Goal: Task Accomplishment & Management: Use online tool/utility

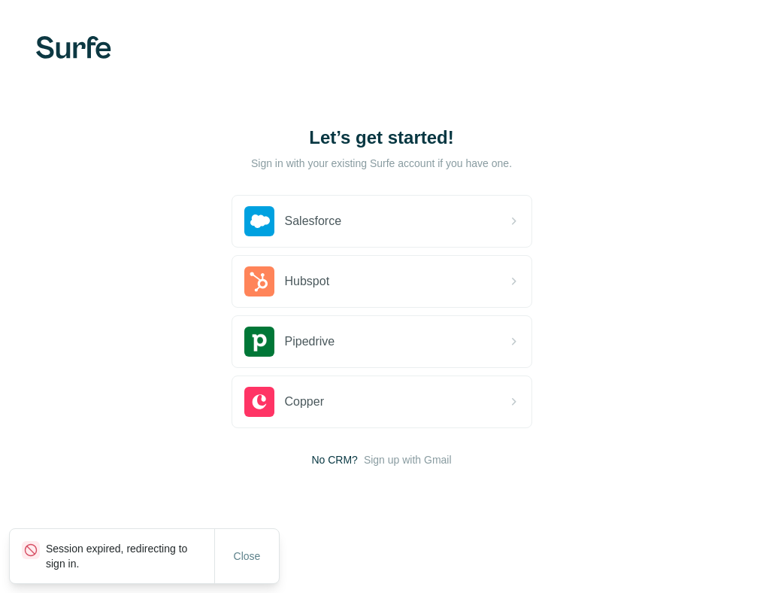
click at [84, 144] on html "Let’s get started! Sign in with your existing Surfe account if you have one. Sa…" at bounding box center [381, 296] width 763 height 593
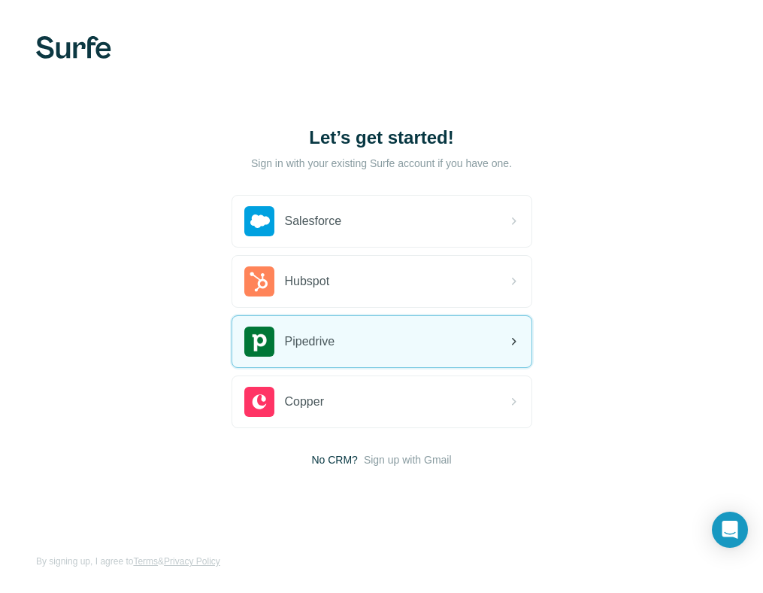
click at [287, 333] on span "Pipedrive" at bounding box center [310, 341] width 50 height 18
